Goal: Transaction & Acquisition: Purchase product/service

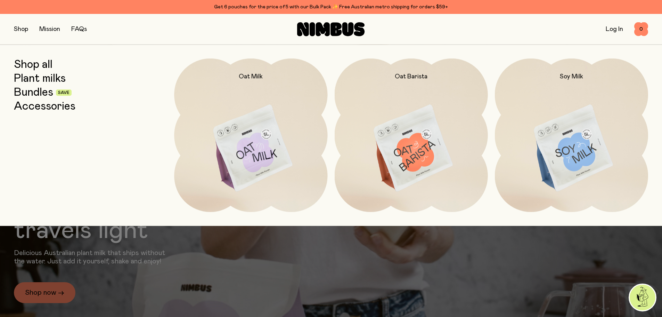
click at [402, 132] on img at bounding box center [411, 148] width 153 height 180
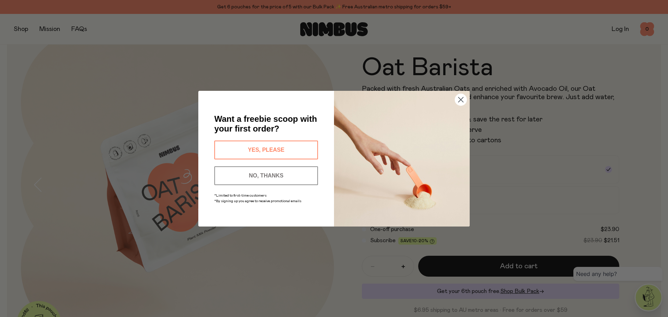
scroll to position [104, 0]
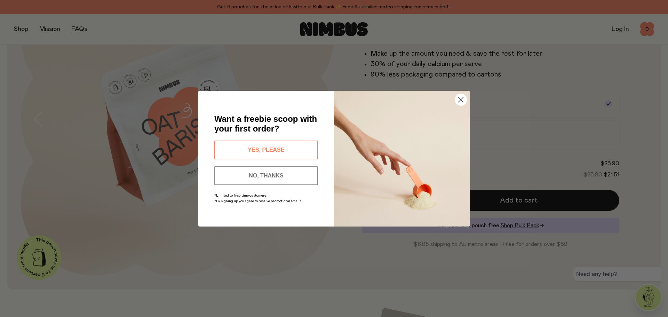
click at [460, 96] on circle "Close dialog" at bounding box center [460, 99] width 11 height 11
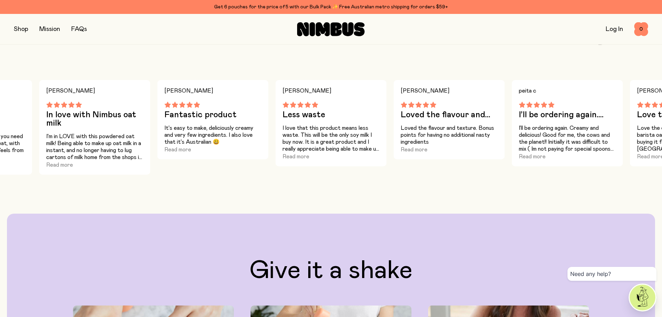
scroll to position [626, 0]
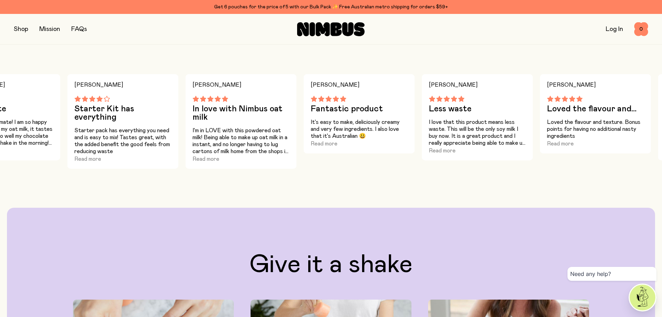
drag, startPoint x: 152, startPoint y: 110, endPoint x: 434, endPoint y: 116, distance: 282.7
click at [423, 116] on div "[PERSON_NAME] Less waste I love that this product means less waste. This will b…" at bounding box center [331, 121] width 662 height 95
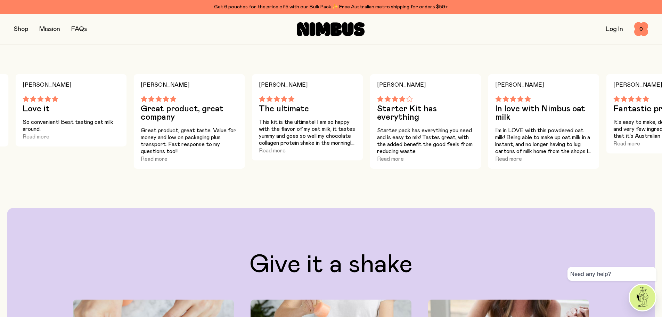
drag, startPoint x: 189, startPoint y: 131, endPoint x: 428, endPoint y: 124, distance: 238.6
click at [356, 124] on p "This kit is the ultimate! I am so happy with the flavor of my oat milk, it tast…" at bounding box center [307, 133] width 97 height 28
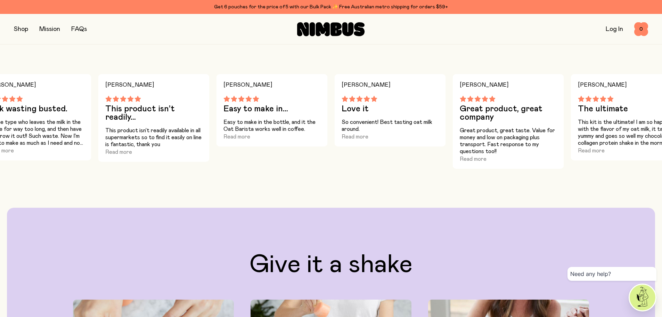
drag, startPoint x: 302, startPoint y: 113, endPoint x: 438, endPoint y: 110, distance: 136.3
click at [437, 108] on div "[PERSON_NAME] J Love it So convenient! Best tasting oat milk around. Read more" at bounding box center [390, 110] width 111 height 72
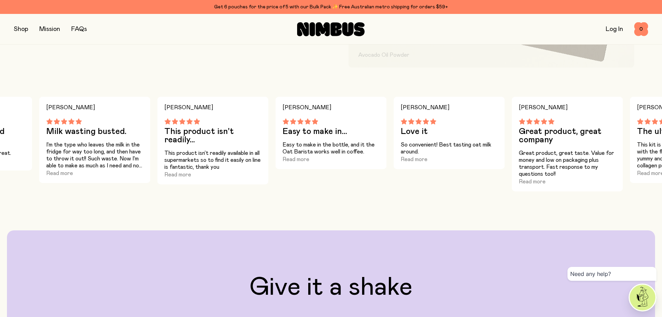
scroll to position [591, 0]
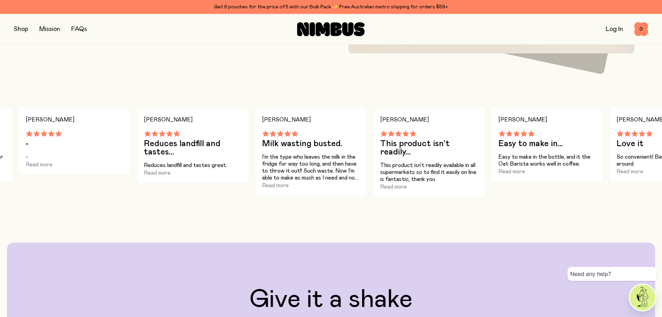
drag, startPoint x: 177, startPoint y: 158, endPoint x: 451, endPoint y: 145, distance: 274.2
click at [450, 145] on div "[PERSON_NAME] This product isn’t readily... This product isn’t readily availabl…" at bounding box center [428, 153] width 111 height 88
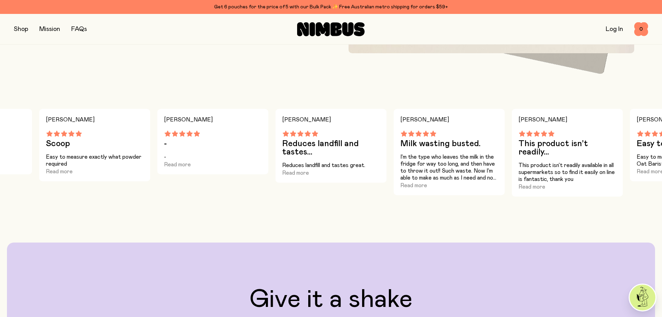
drag, startPoint x: 240, startPoint y: 132, endPoint x: 501, endPoint y: 129, distance: 260.8
click at [501, 129] on div "[PERSON_NAME] Less waste I love that this product means less waste. This will b…" at bounding box center [331, 156] width 662 height 95
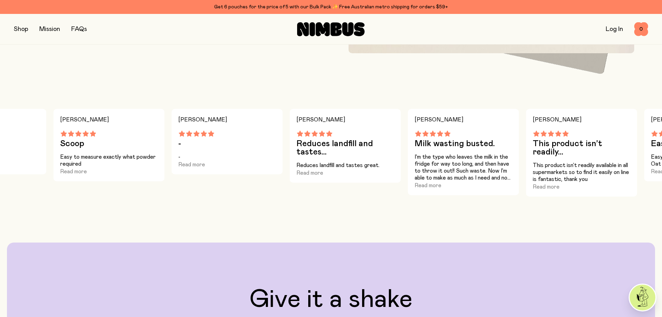
drag, startPoint x: 258, startPoint y: 156, endPoint x: 454, endPoint y: 156, distance: 196.8
click at [276, 156] on p "-" at bounding box center [226, 156] width 97 height 7
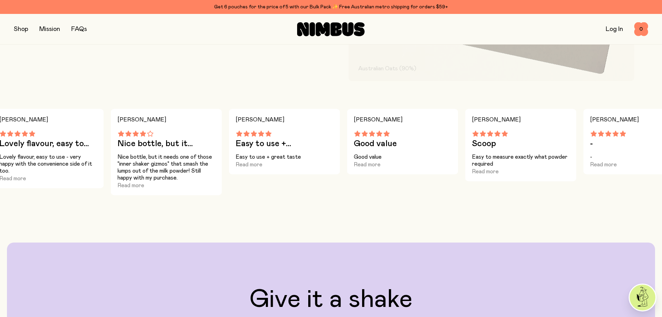
drag, startPoint x: 320, startPoint y: 146, endPoint x: 445, endPoint y: 143, distance: 125.5
click at [444, 143] on h3 "Good value" at bounding box center [402, 143] width 97 height 8
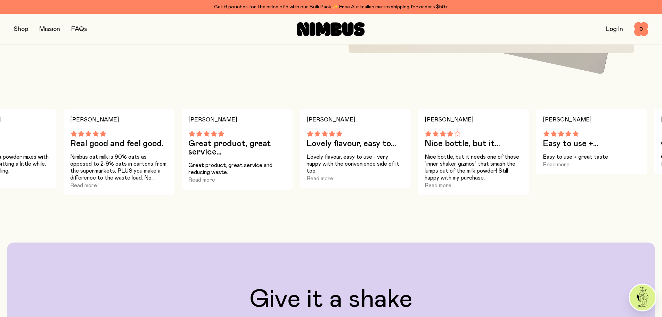
drag, startPoint x: 413, startPoint y: 145, endPoint x: 484, endPoint y: 146, distance: 71.6
click at [484, 146] on h3 "Nice bottle, but it..." at bounding box center [473, 143] width 97 height 8
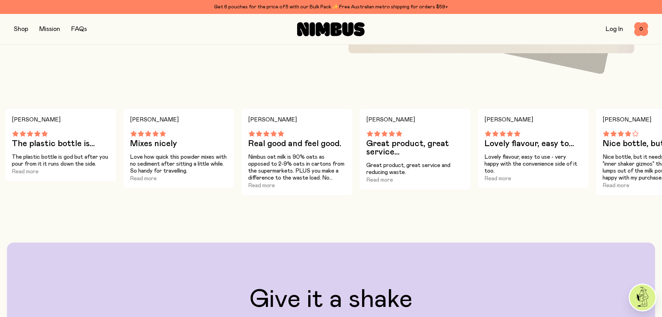
drag, startPoint x: 248, startPoint y: 138, endPoint x: 430, endPoint y: 144, distance: 182.3
click at [353, 144] on div "[PERSON_NAME] Real good and feel good. Nimbus oat milk is 90% oats as opposed t…" at bounding box center [296, 152] width 111 height 86
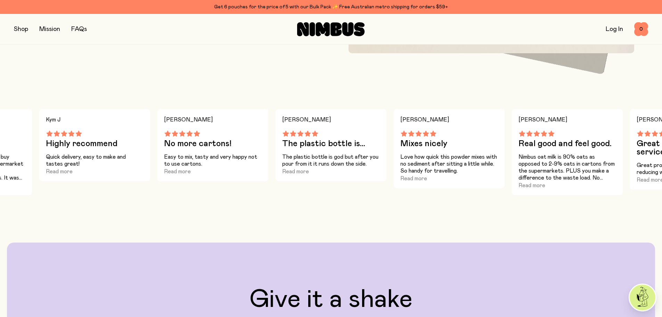
drag, startPoint x: 183, startPoint y: 142, endPoint x: 454, endPoint y: 149, distance: 272.0
click at [268, 149] on div "[PERSON_NAME] No more cartons! Easy to mix, tasty and very happy not to use car…" at bounding box center [212, 145] width 111 height 72
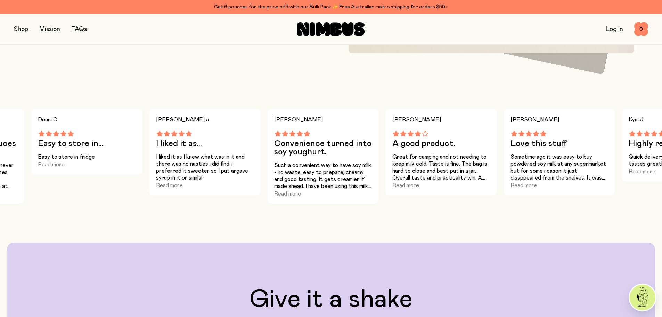
drag, startPoint x: 438, startPoint y: 143, endPoint x: 486, endPoint y: 144, distance: 47.6
click at [486, 144] on h3 "A good product." at bounding box center [441, 143] width 97 height 8
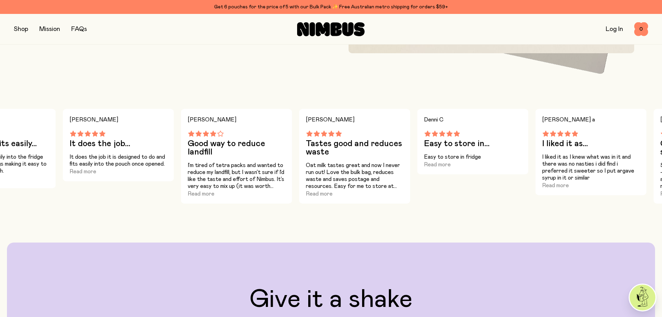
drag, startPoint x: 471, startPoint y: 151, endPoint x: 478, endPoint y: 150, distance: 7.7
click at [478, 150] on div "Denni C Easy to store in... Easy to store in [GEOGRAPHIC_DATA] Read more" at bounding box center [472, 141] width 111 height 65
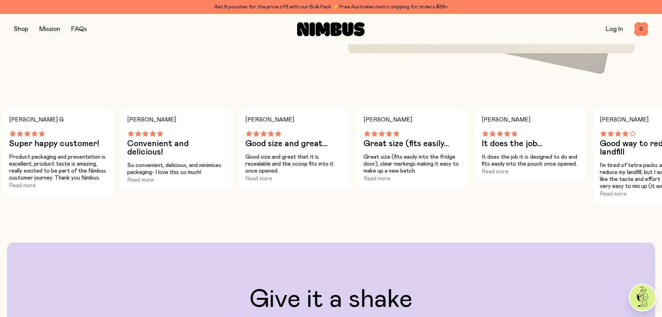
drag, startPoint x: 552, startPoint y: 155, endPoint x: 580, endPoint y: 153, distance: 28.2
click at [580, 153] on div "[PERSON_NAME] It does the job... It does the job it is designed to do and fits …" at bounding box center [530, 145] width 111 height 72
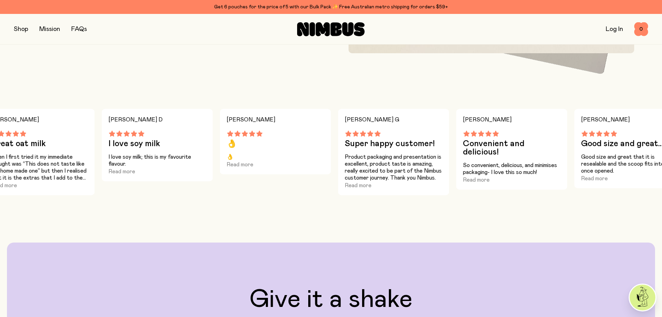
drag, startPoint x: 487, startPoint y: 156, endPoint x: 547, endPoint y: 159, distance: 59.9
click at [611, 158] on div "[PERSON_NAME] Good size and great... Good size and great that it is resealable …" at bounding box center [629, 148] width 111 height 79
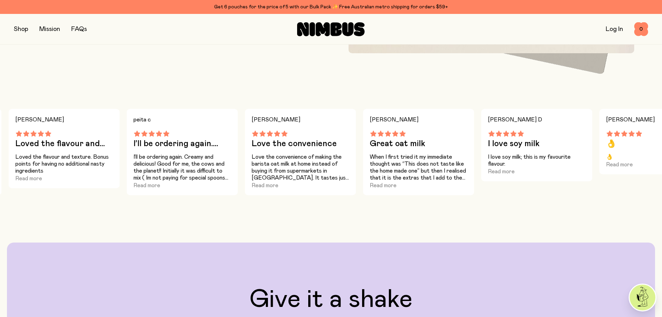
drag, startPoint x: 208, startPoint y: 148, endPoint x: 534, endPoint y: 148, distance: 325.8
click at [534, 148] on h3 "I love soy milk" at bounding box center [536, 143] width 97 height 8
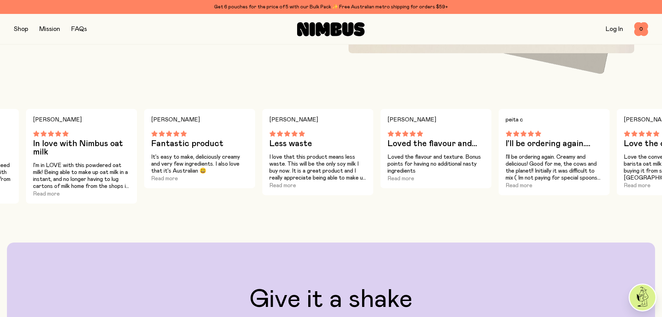
drag, startPoint x: 267, startPoint y: 143, endPoint x: 619, endPoint y: 144, distance: 352.2
click at [619, 144] on div "[PERSON_NAME] Less waste I love that this product means less waste. This will b…" at bounding box center [331, 156] width 662 height 95
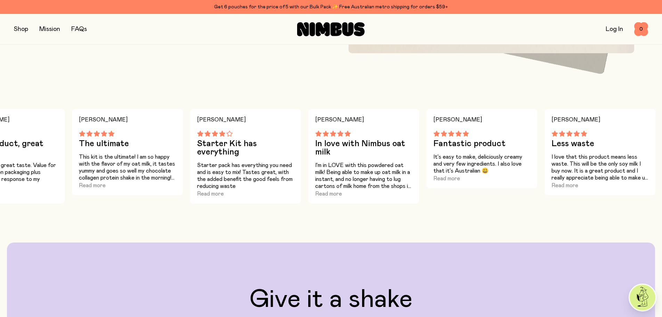
drag, startPoint x: 302, startPoint y: 136, endPoint x: 661, endPoint y: 140, distance: 358.8
click at [661, 140] on div "[PERSON_NAME] Less waste I love that this product means less waste. This will b…" at bounding box center [331, 156] width 662 height 95
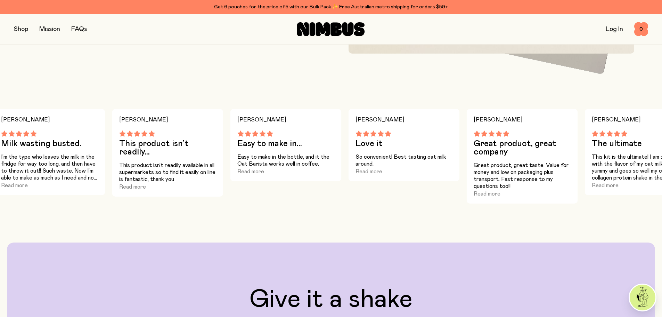
drag, startPoint x: 581, startPoint y: 128, endPoint x: 626, endPoint y: 128, distance: 45.2
click at [626, 128] on div "[PERSON_NAME] U The ultimate This kit is the ultimate! I am so happy with the f…" at bounding box center [640, 152] width 111 height 86
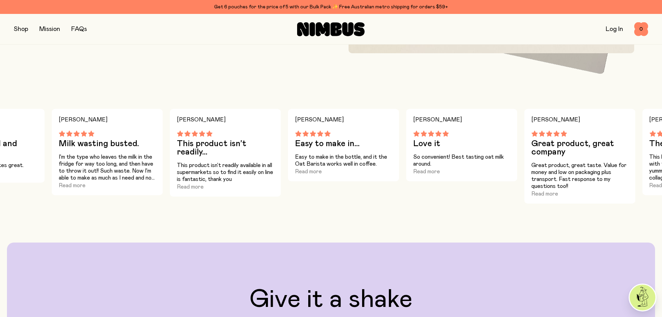
drag, startPoint x: 160, startPoint y: 123, endPoint x: 471, endPoint y: 119, distance: 310.5
click at [281, 119] on div "[PERSON_NAME] This product isn’t readily... This product isn’t readily availabl…" at bounding box center [225, 153] width 111 height 88
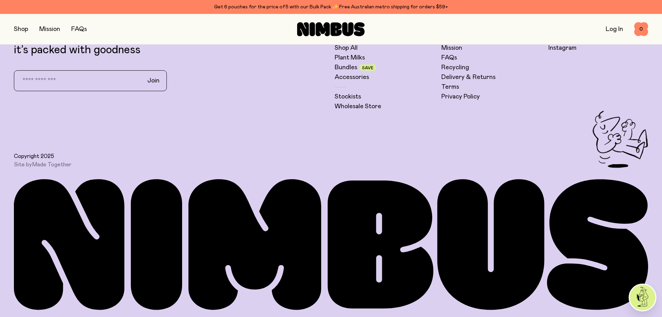
scroll to position [2046, 0]
